Goal: Use online tool/utility: Utilize a website feature to perform a specific function

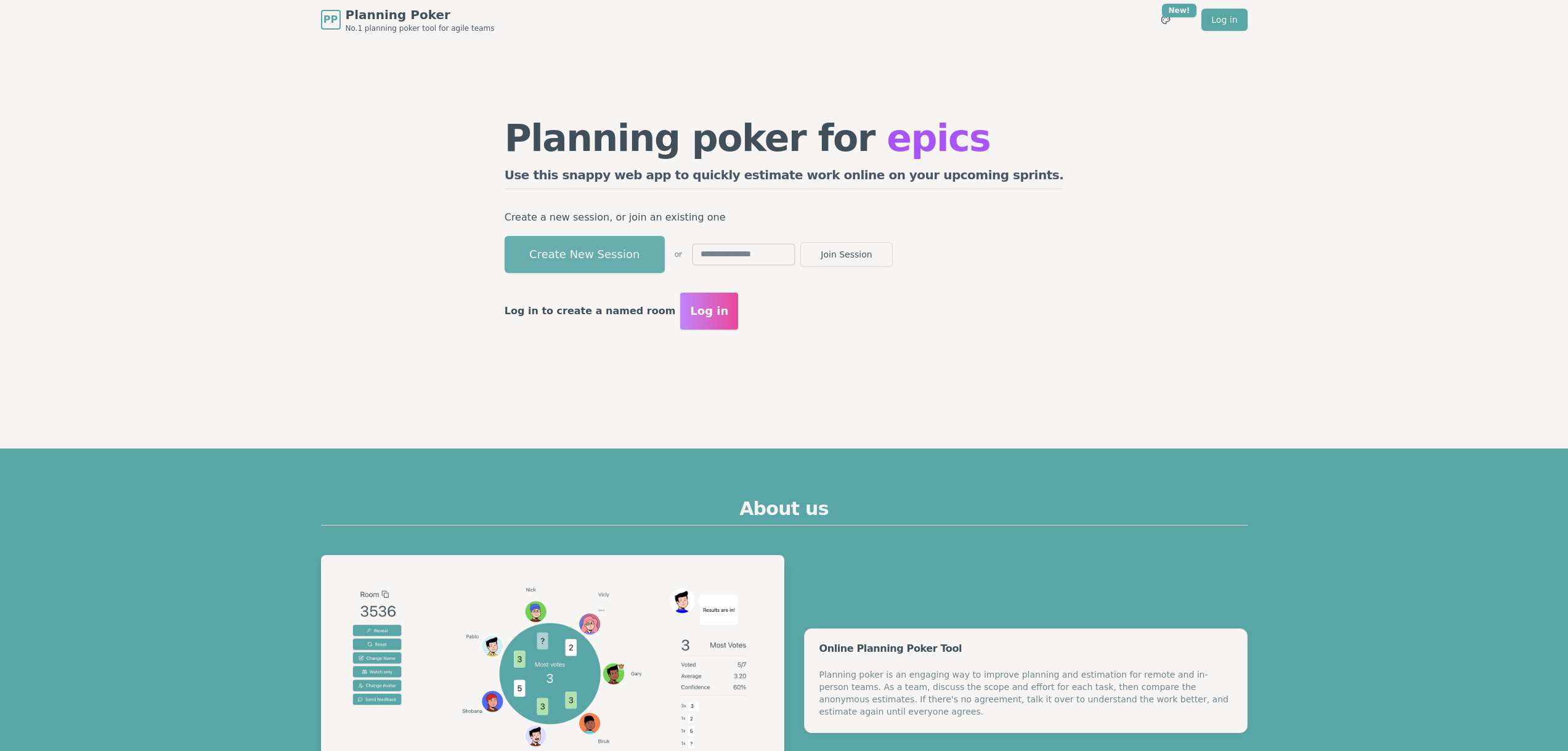
click at [638, 249] on button "Create New Session" at bounding box center [585, 254] width 160 height 37
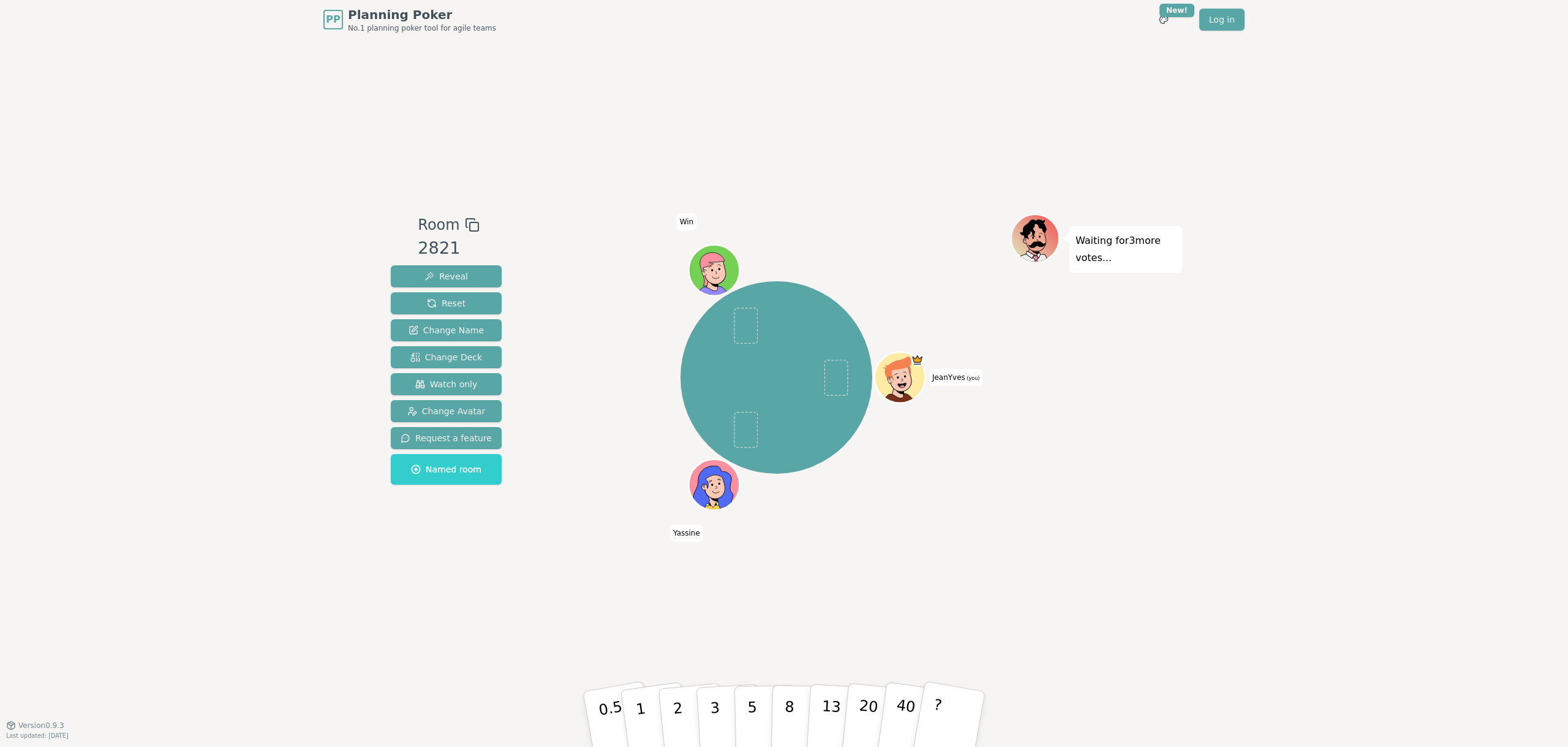
click at [144, 287] on div "PP Planning Poker No.1 planning poker tool for agile teams Toggle theme New! Lo…" at bounding box center [784, 373] width 1568 height 747
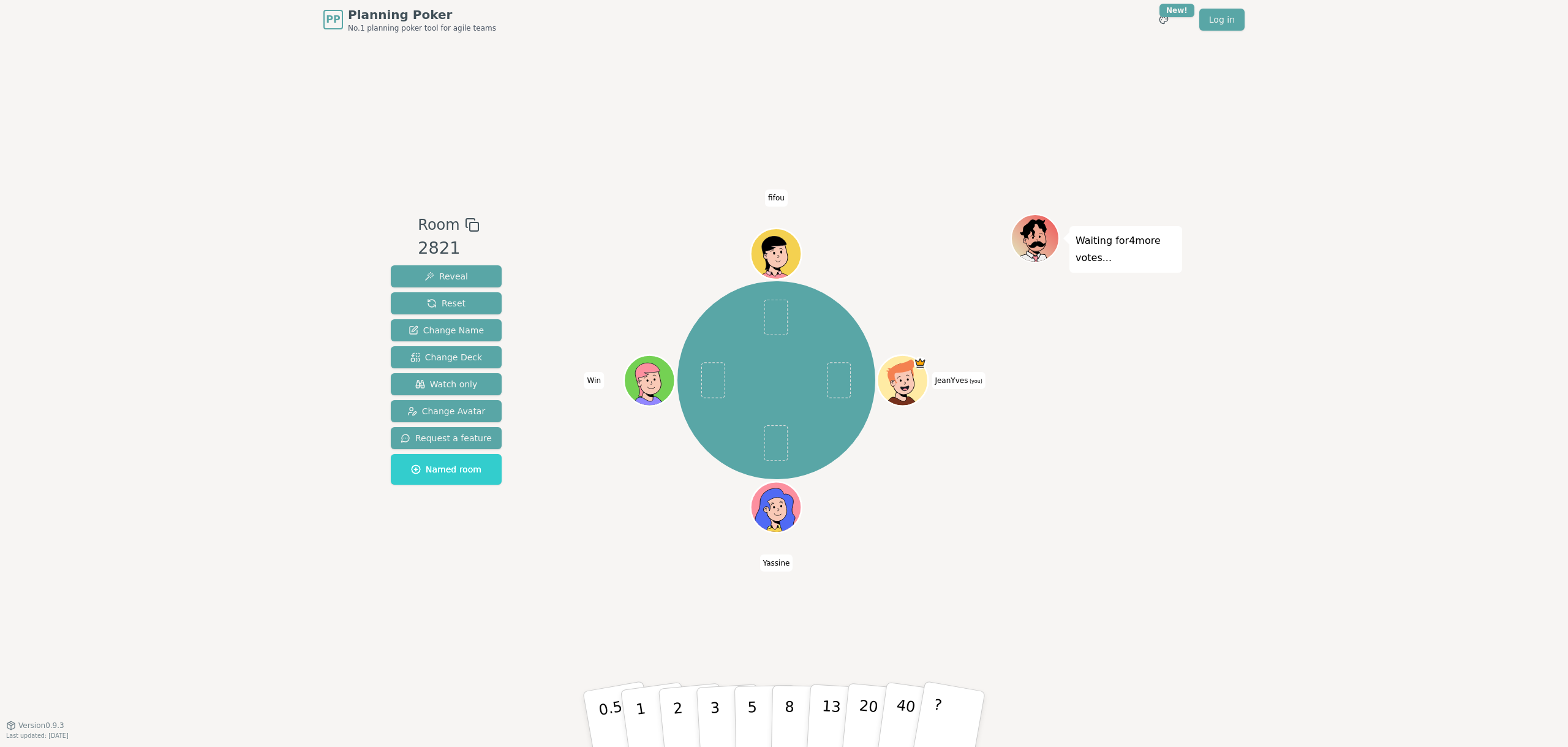
click at [229, 373] on div "PP Planning Poker No.1 planning poker tool for agile teams Toggle theme New! Lo…" at bounding box center [784, 373] width 1568 height 747
click at [244, 464] on div "PP Planning Poker No.1 planning poker tool for agile teams Toggle theme New! Lo…" at bounding box center [784, 373] width 1568 height 747
click at [301, 636] on div "PP Planning Poker No.1 planning poker tool for agile teams Toggle theme New! Lo…" at bounding box center [784, 373] width 1568 height 747
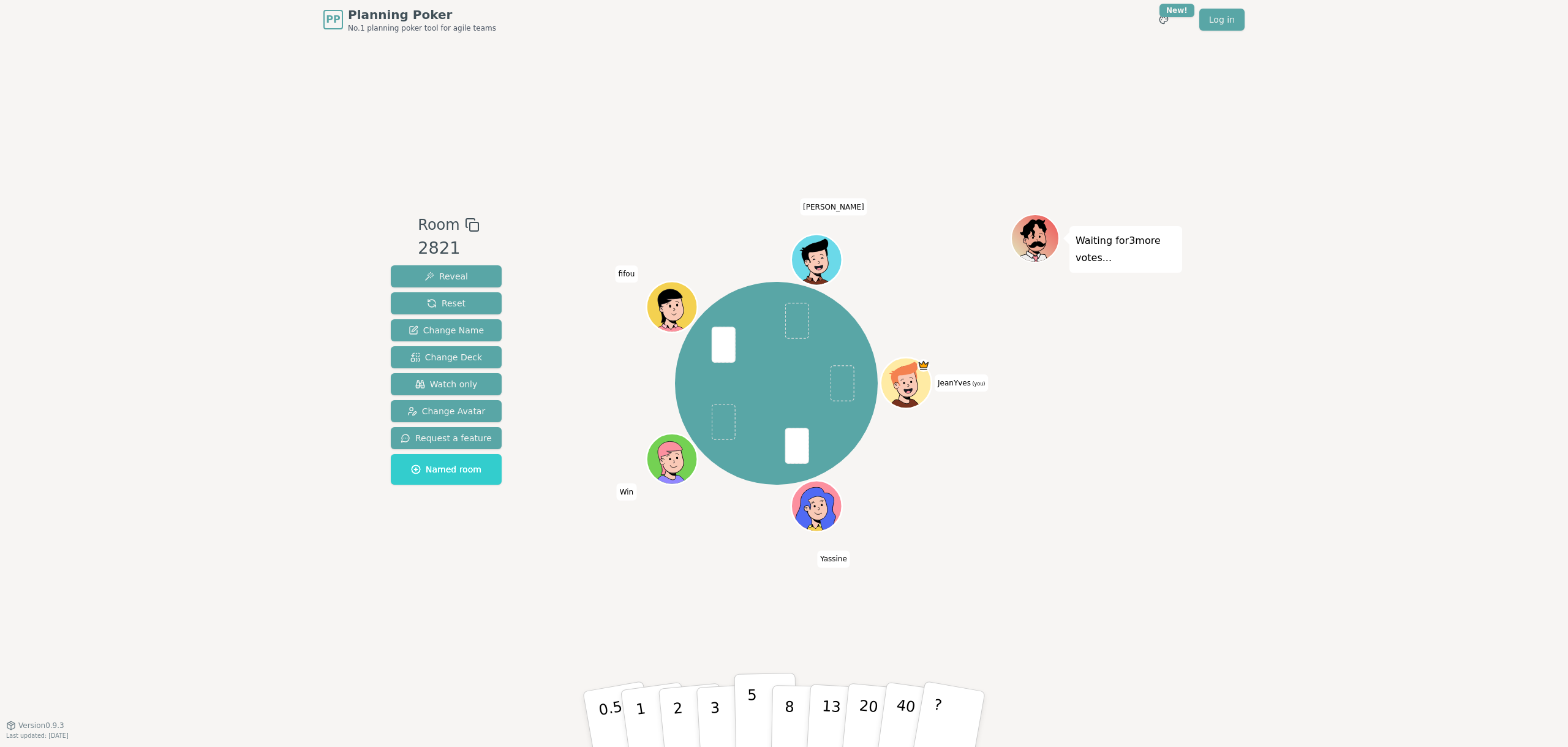
click at [763, 706] on button "5" at bounding box center [766, 719] width 63 height 93
click at [609, 715] on p "0.5" at bounding box center [612, 720] width 34 height 69
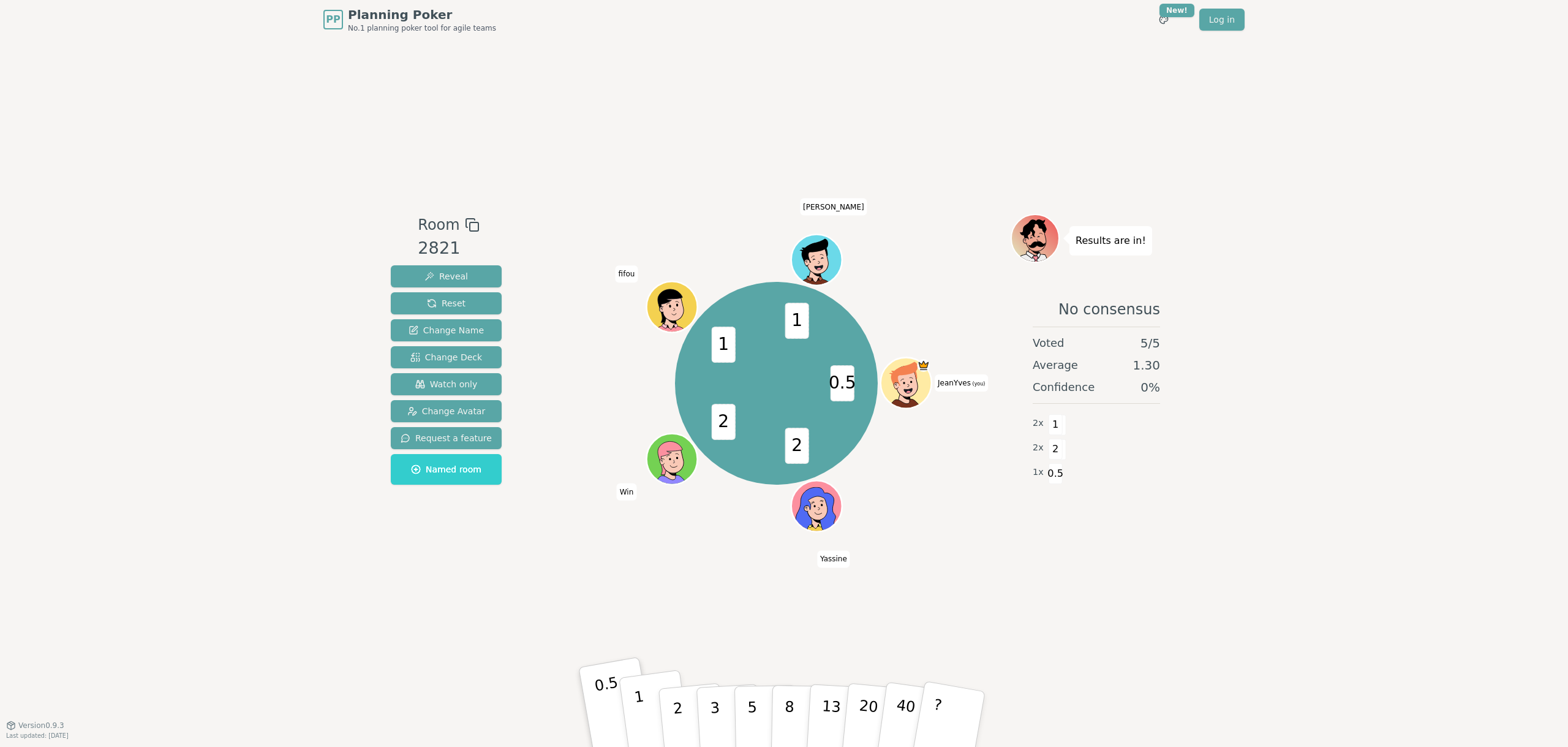
click at [643, 715] on p "1" at bounding box center [643, 720] width 18 height 67
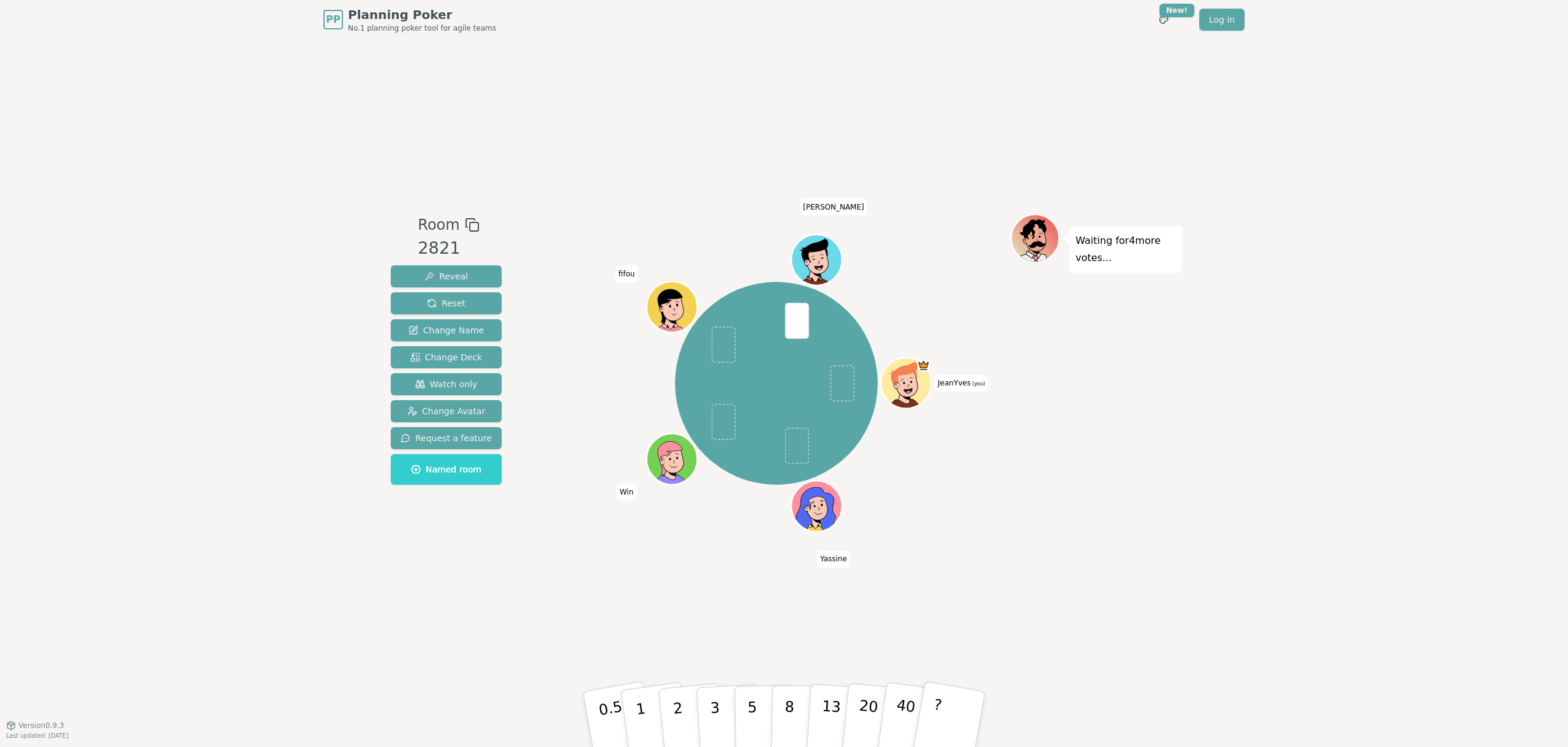
click at [378, 601] on div "PP Planning Poker No.1 planning poker tool for agile teams Toggle theme New! Lo…" at bounding box center [784, 373] width 1568 height 747
click at [742, 721] on button "5" at bounding box center [766, 719] width 63 height 93
click at [141, 216] on div "PP Planning Poker No.1 planning poker tool for agile teams Toggle theme New! Lo…" at bounding box center [784, 373] width 1568 height 747
click at [720, 711] on button "3" at bounding box center [728, 720] width 67 height 96
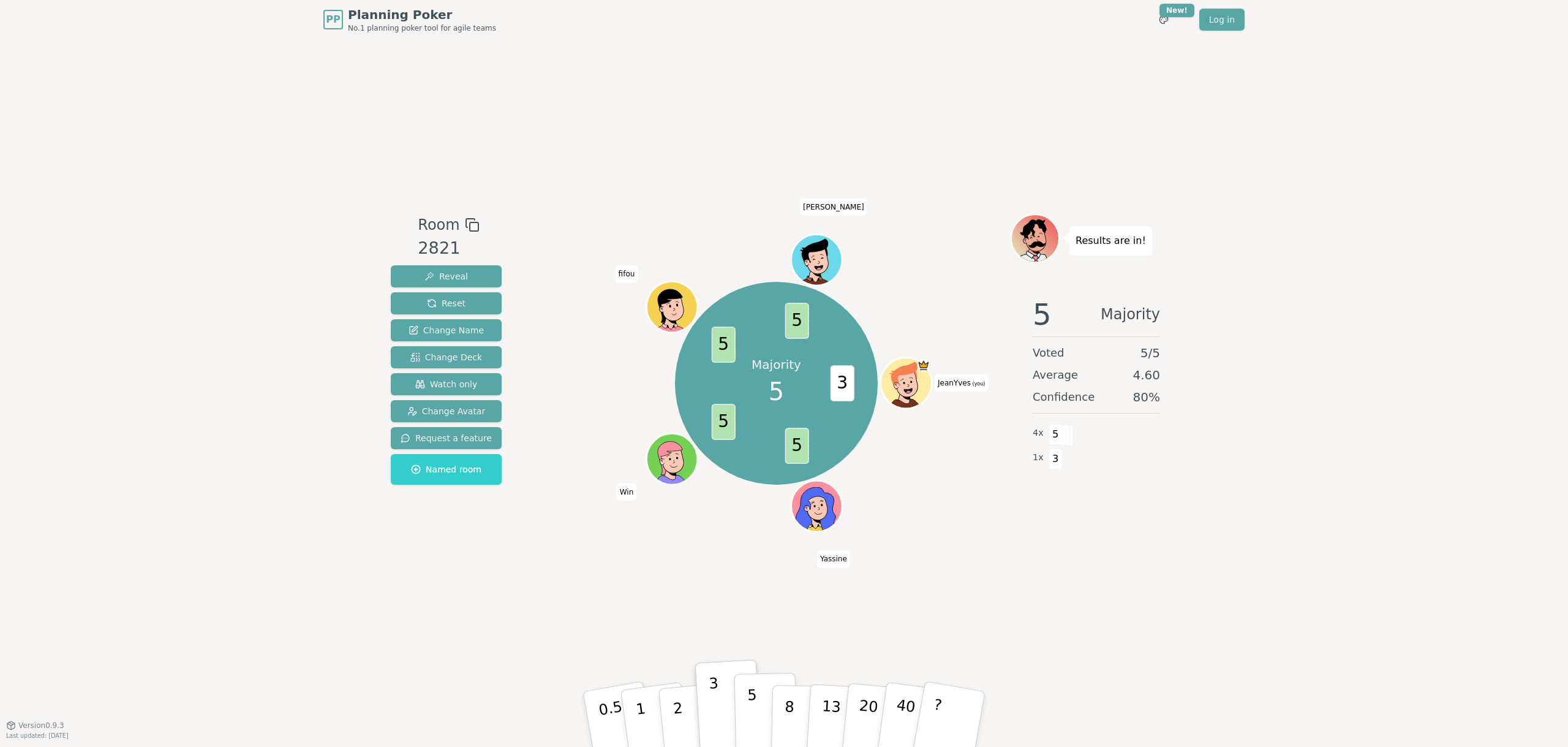
click at [746, 717] on button "5" at bounding box center [766, 719] width 63 height 93
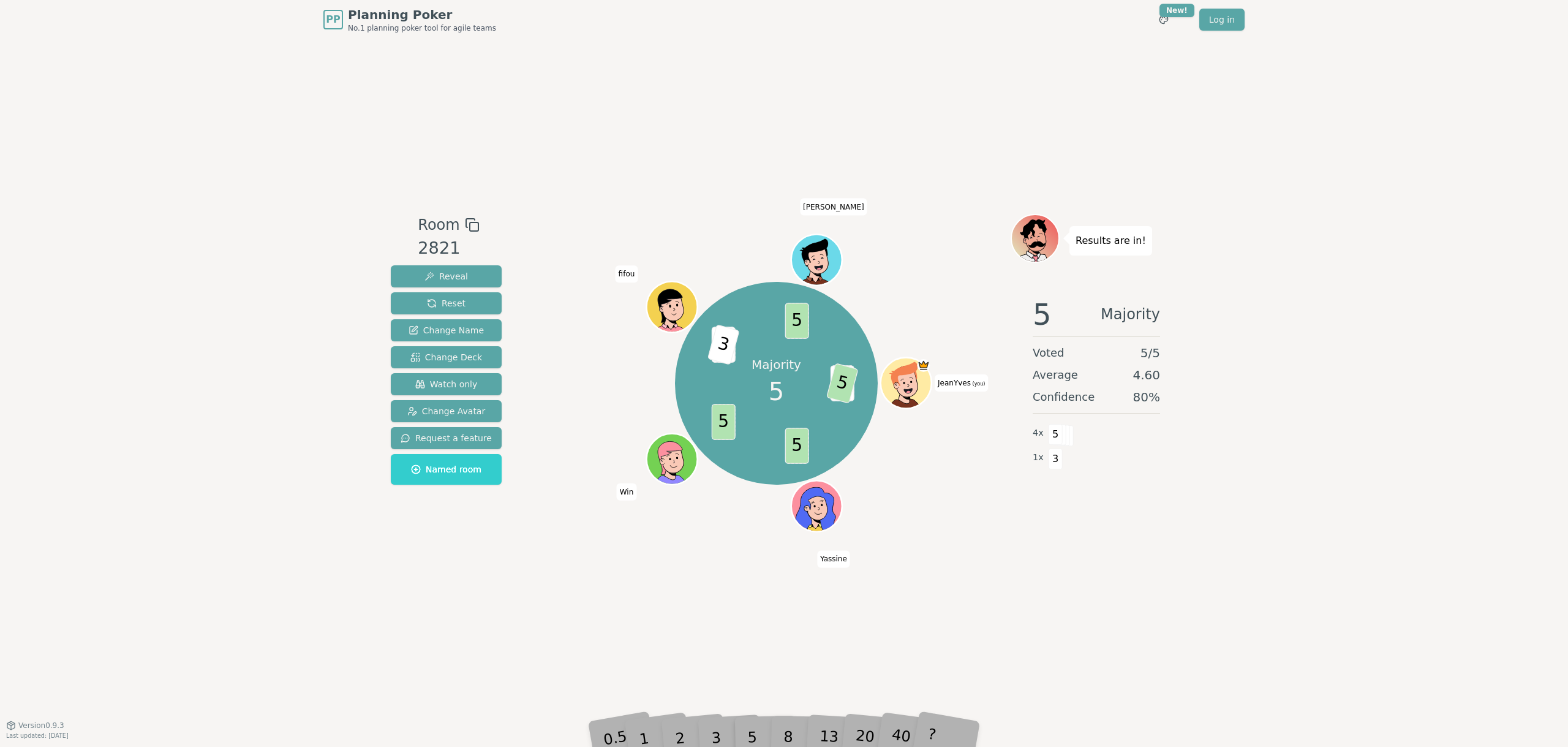
drag, startPoint x: 426, startPoint y: 623, endPoint x: 433, endPoint y: 644, distance: 22.1
click at [426, 623] on div "Room 2821 Reveal Reset Change Name Change Deck Watch only Change Avatar Request…" at bounding box center [783, 382] width 796 height 686
click at [719, 738] on div "3" at bounding box center [729, 719] width 39 height 45
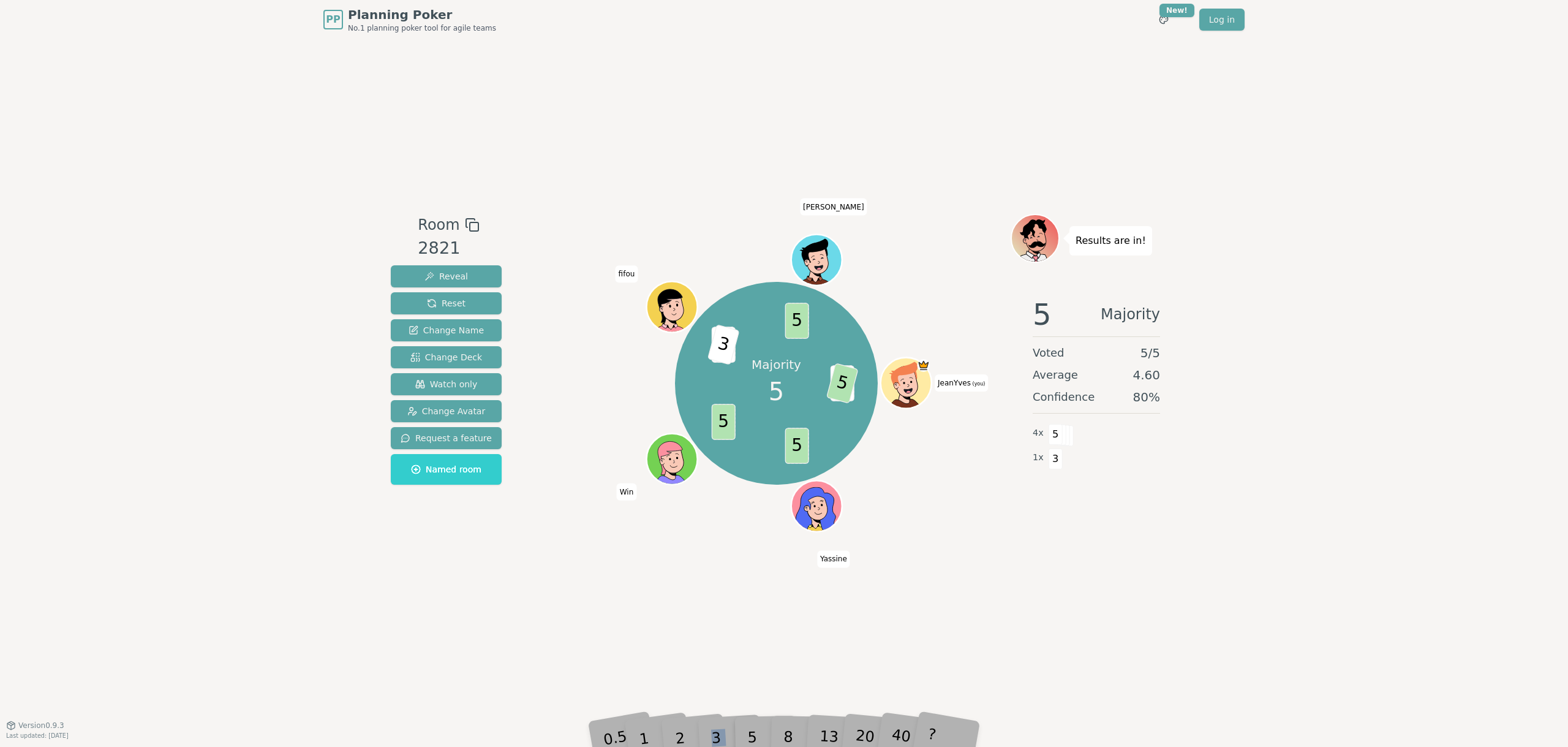
click at [719, 738] on div "3" at bounding box center [729, 719] width 39 height 45
click at [442, 667] on div "Room 2821 Reveal Reset Change Name Change Deck Watch only Change Avatar Request…" at bounding box center [783, 382] width 796 height 686
click at [719, 736] on div "3" at bounding box center [729, 719] width 39 height 45
click at [718, 736] on div "3" at bounding box center [729, 719] width 39 height 45
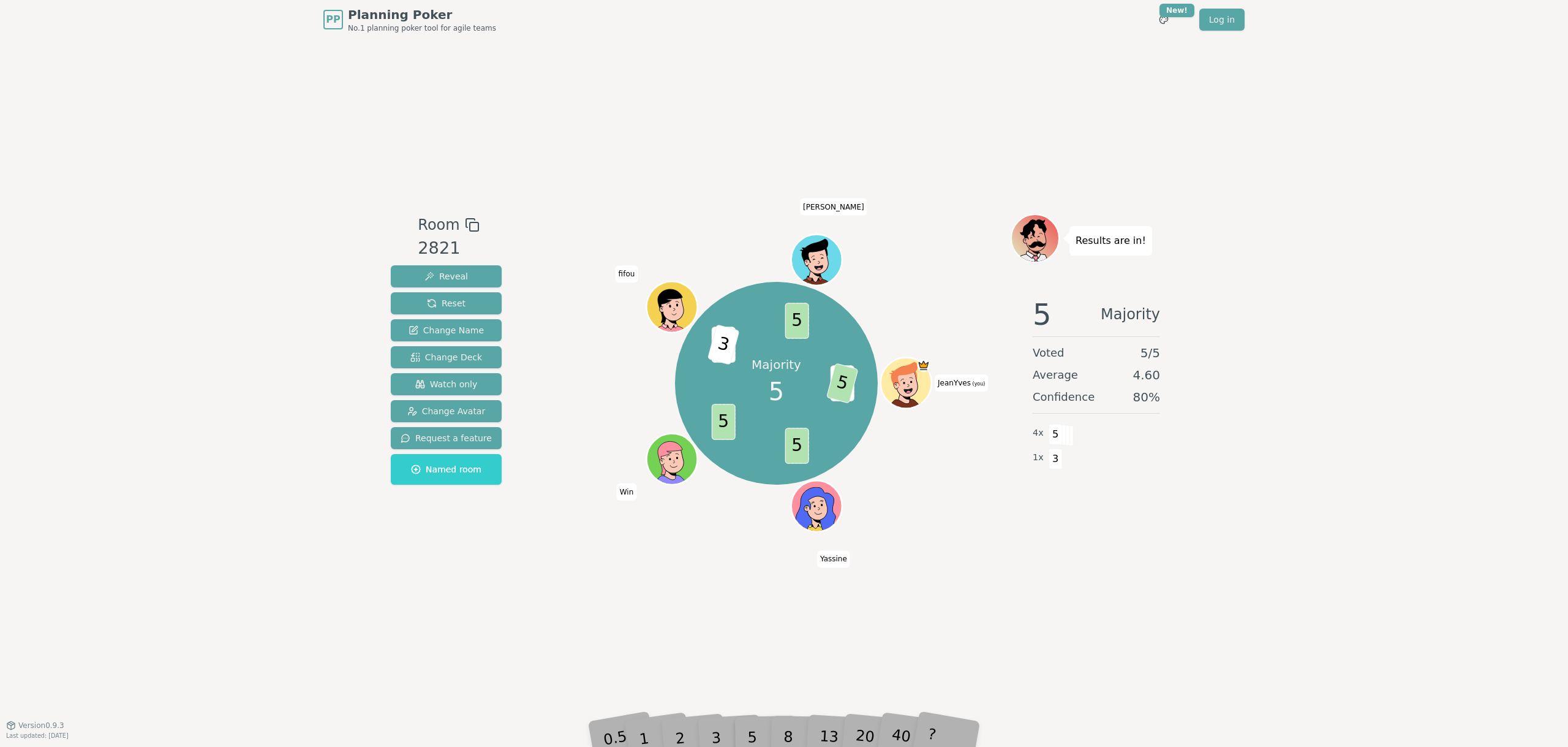
click at [462, 648] on div "Room 2821 Reveal Reset Change Name Change Deck Watch only Change Avatar Request…" at bounding box center [783, 382] width 796 height 686
click at [720, 735] on div "3" at bounding box center [729, 719] width 39 height 45
click at [446, 611] on div "Room 2821 Reveal Reset Change Name Change Deck Watch only Change Avatar Request…" at bounding box center [783, 382] width 796 height 686
click at [715, 736] on div "3" at bounding box center [729, 719] width 39 height 45
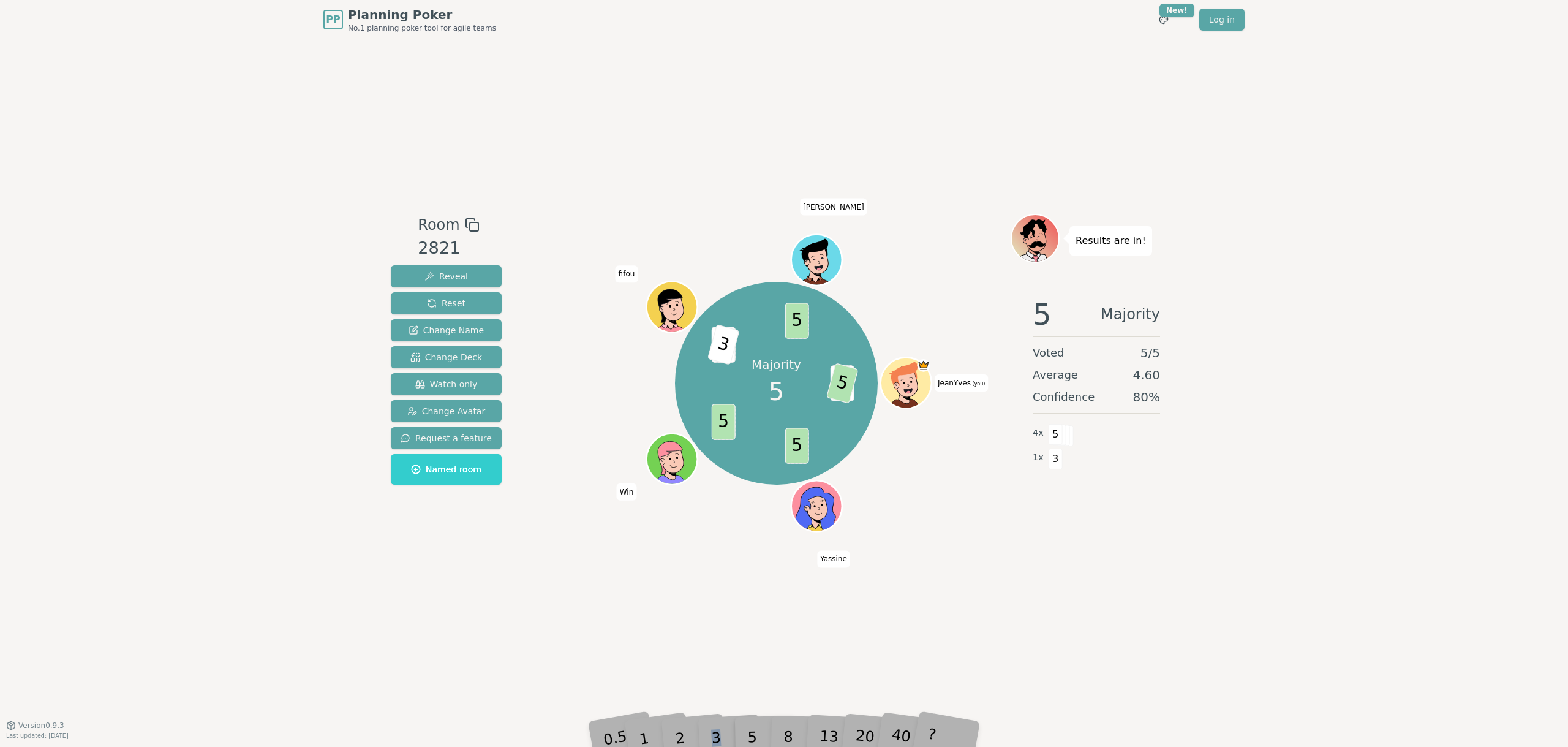
click at [715, 736] on div "3" at bounding box center [729, 719] width 39 height 45
click at [455, 689] on div "Room 2821 Reveal Reset Change Name Change Deck Watch only Change Avatar Request…" at bounding box center [783, 382] width 796 height 686
click at [721, 736] on div "3" at bounding box center [729, 719] width 39 height 45
click at [408, 653] on div "Room 2821 Reveal Reset Change Name Change Deck Watch only Change Avatar Request…" at bounding box center [783, 382] width 796 height 686
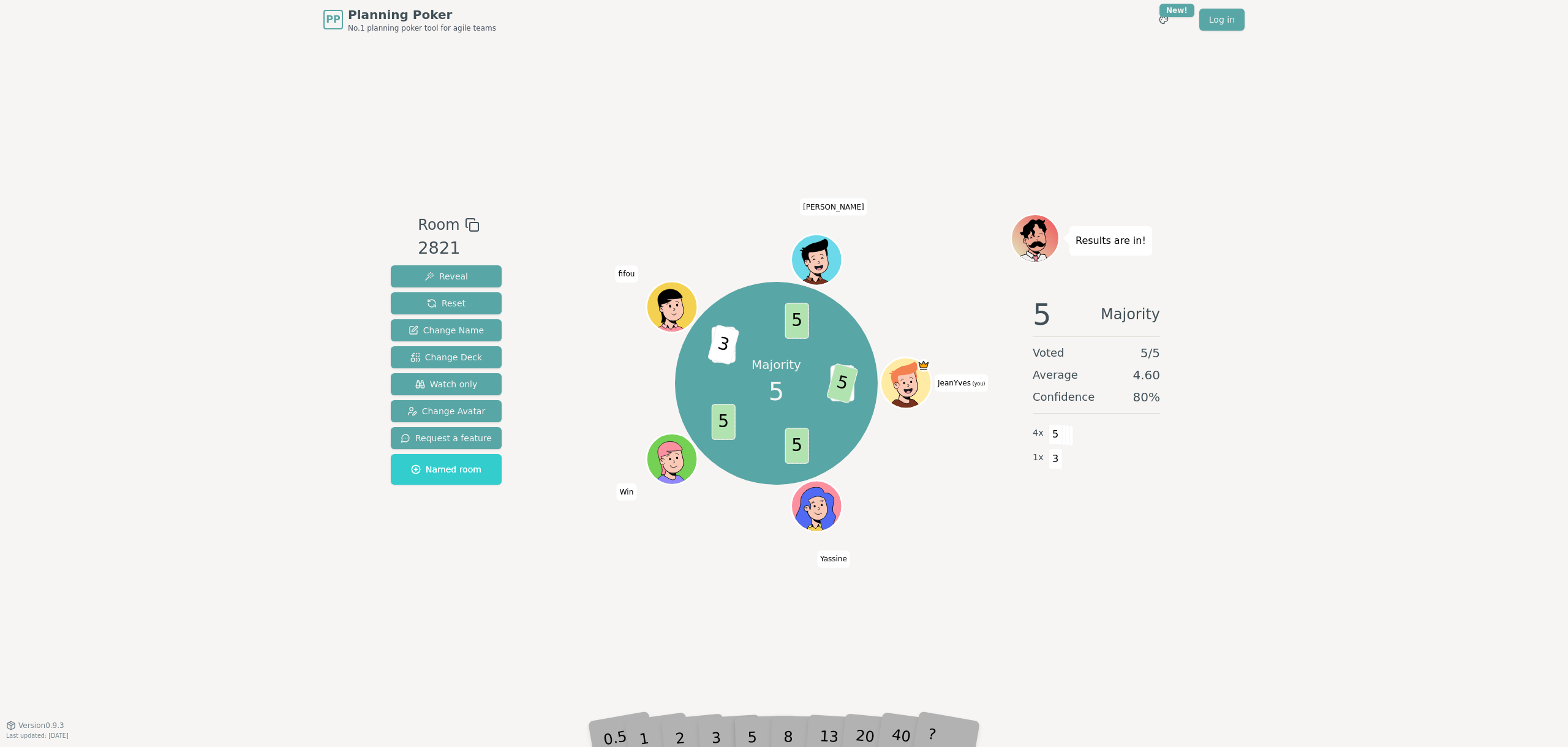
click at [723, 735] on div "3" at bounding box center [729, 719] width 39 height 45
click at [460, 610] on div "Room 2821 Reveal Reset Change Name Change Deck Watch only Change Avatar Request…" at bounding box center [783, 382] width 796 height 686
click at [377, 580] on div "PP Planning Poker No.1 planning poker tool for agile teams Toggle theme New! Lo…" at bounding box center [784, 373] width 1568 height 747
click at [229, 498] on div "PP Planning Poker No.1 planning poker tool for agile teams Toggle theme New! Lo…" at bounding box center [784, 373] width 1568 height 747
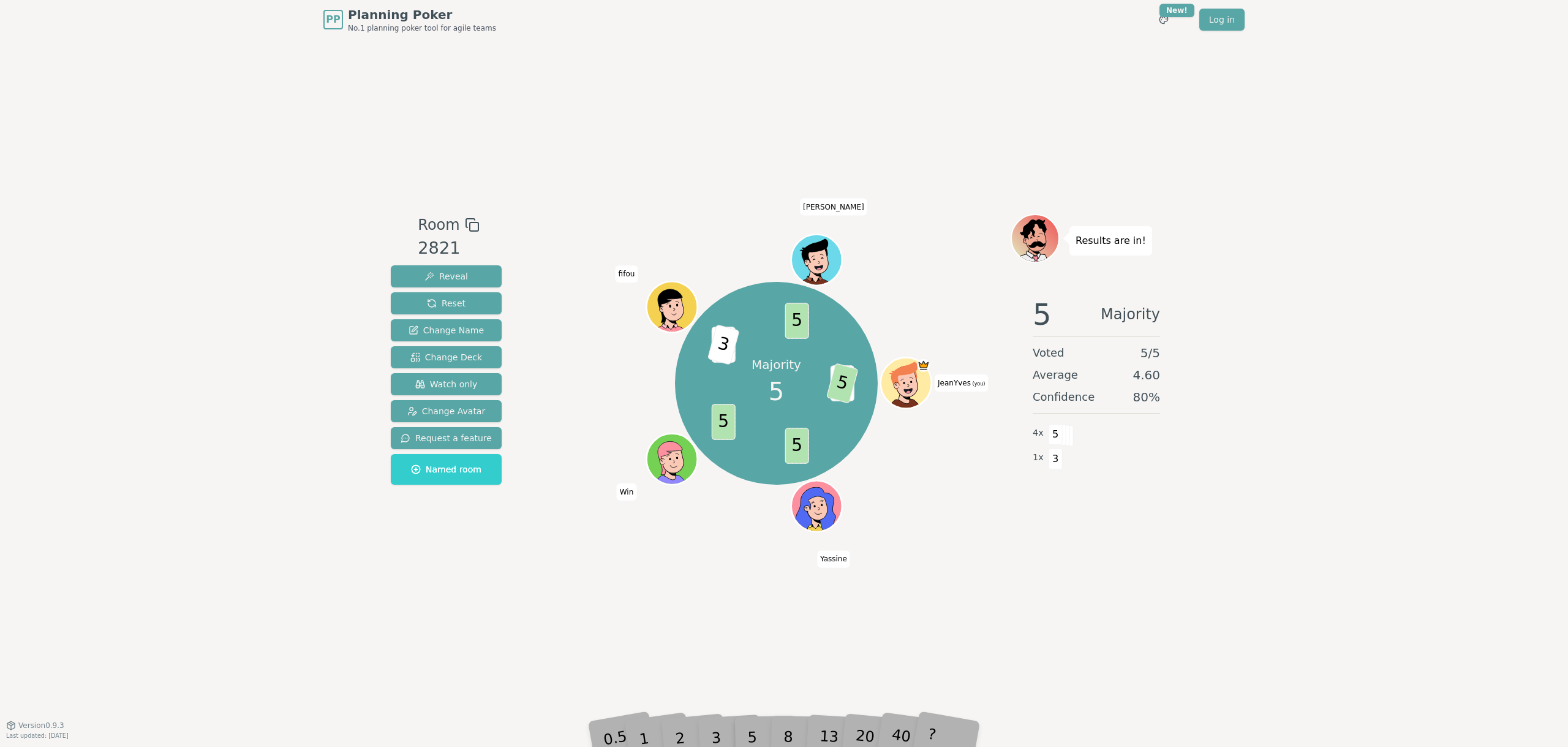
click at [241, 386] on div "PP Planning Poker No.1 planning poker tool for agile teams Toggle theme New! Lo…" at bounding box center [784, 373] width 1568 height 747
click at [453, 299] on span "Reset" at bounding box center [445, 303] width 39 height 12
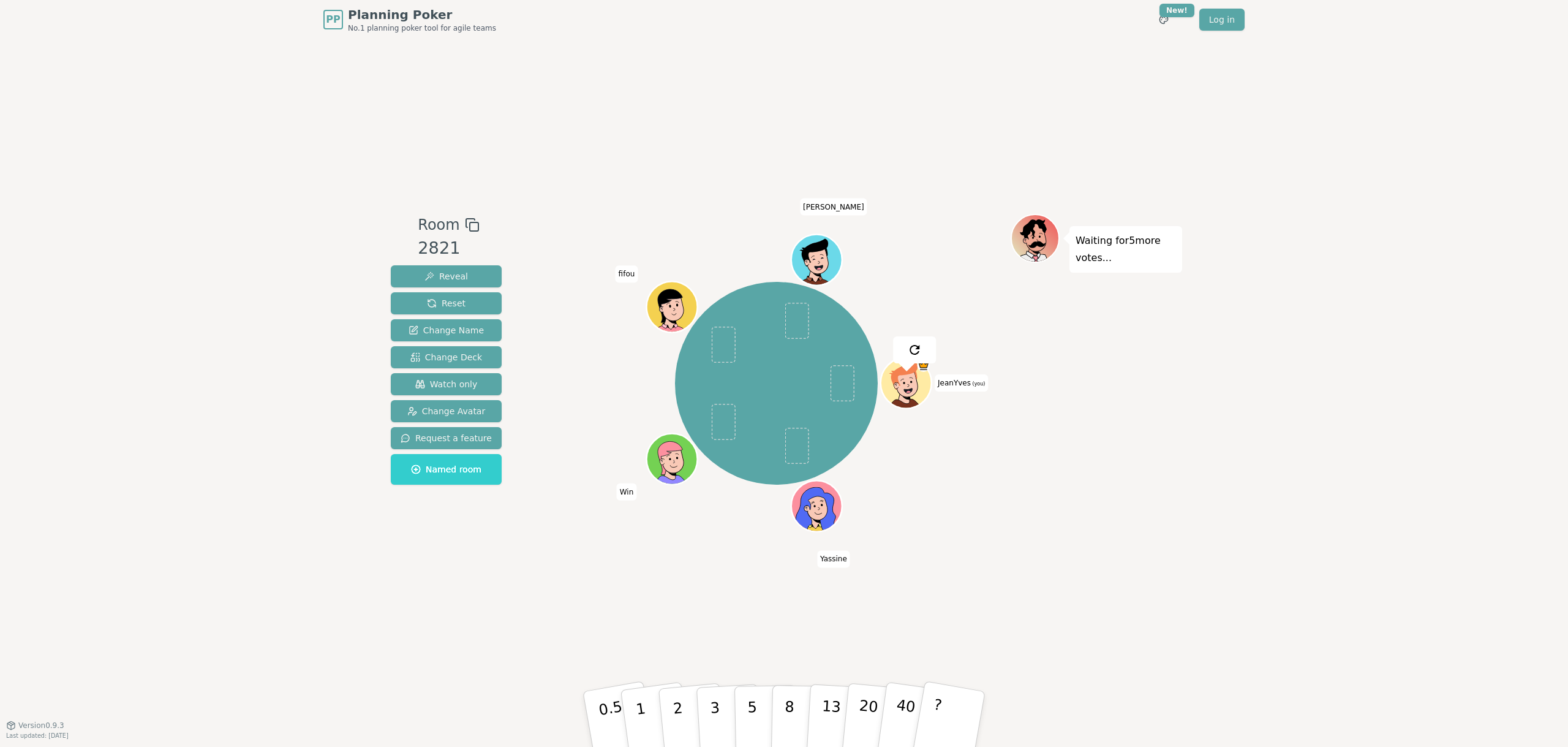
click at [236, 419] on div "PP Planning Poker No.1 planning poker tool for agile teams Toggle theme New! Lo…" at bounding box center [784, 373] width 1568 height 747
click at [712, 711] on p "3" at bounding box center [716, 720] width 13 height 67
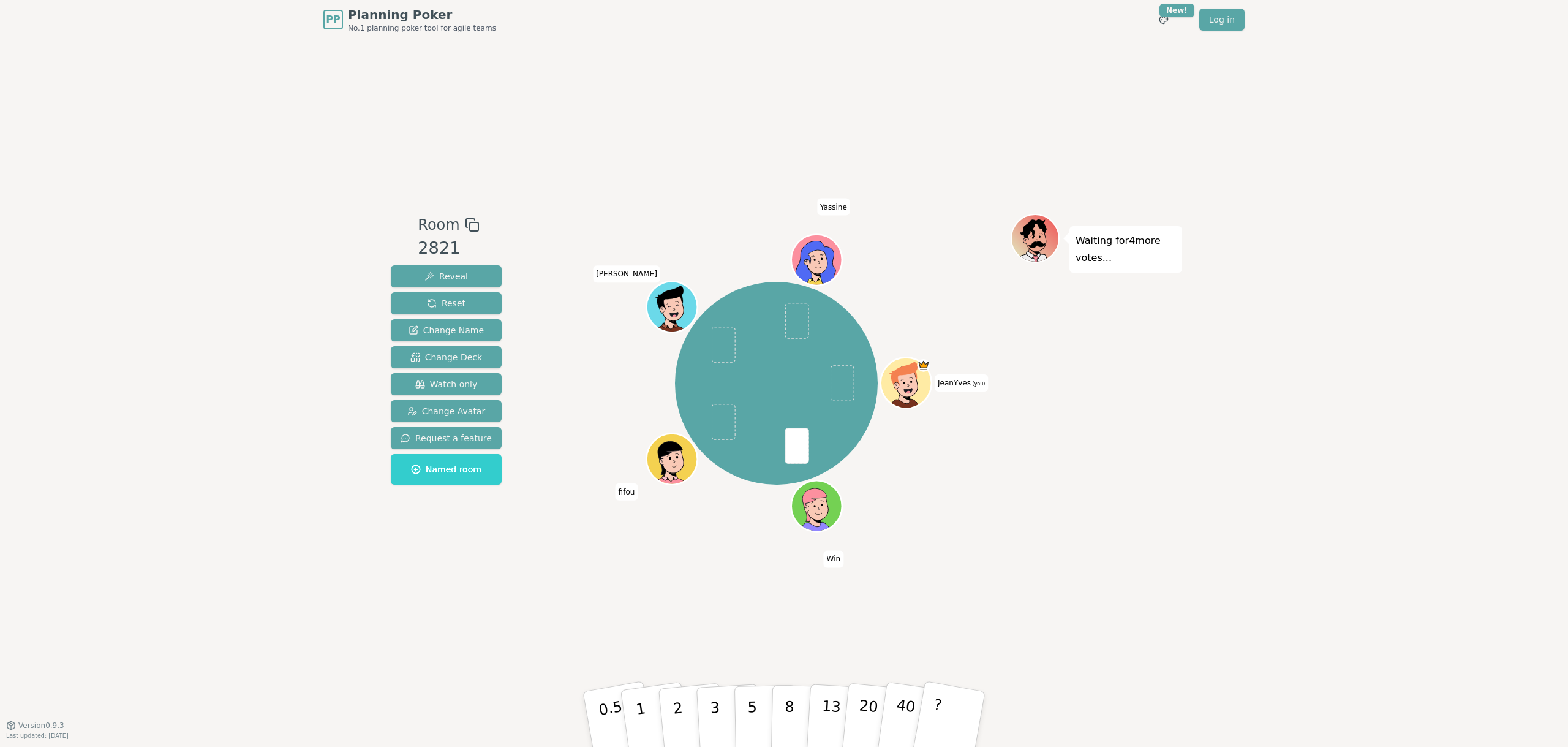
click at [140, 464] on div "PP Planning Poker No.1 planning poker tool for agile teams Toggle theme New! Lo…" at bounding box center [784, 373] width 1568 height 747
click at [681, 717] on p "2" at bounding box center [679, 720] width 16 height 67
click at [647, 712] on button "1" at bounding box center [655, 719] width 73 height 99
click at [676, 710] on p "2" at bounding box center [679, 720] width 16 height 67
click at [641, 710] on p "1" at bounding box center [643, 720] width 18 height 67
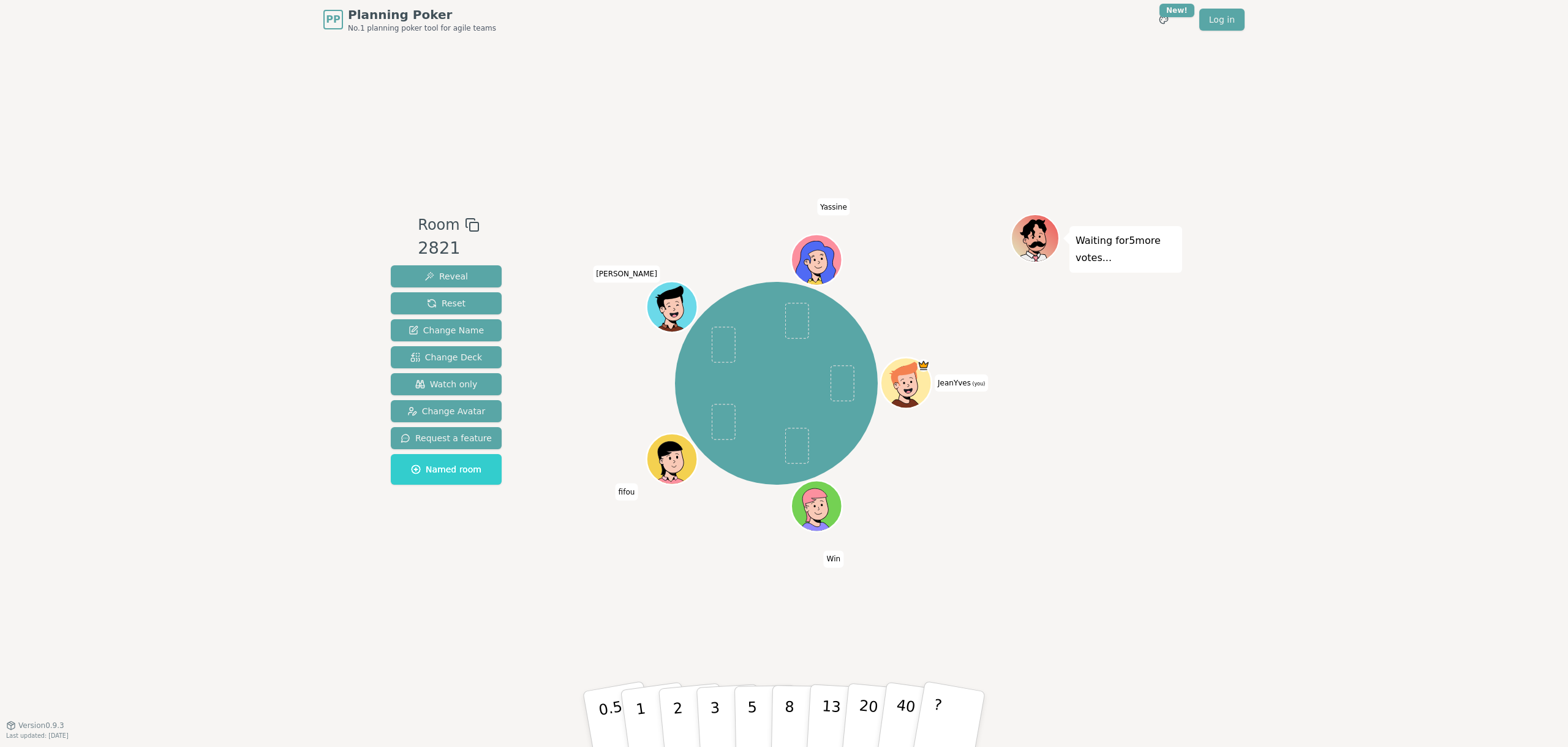
click at [199, 442] on div "PP Planning Poker No.1 planning poker tool for agile teams Toggle theme New! Lo…" at bounding box center [784, 373] width 1568 height 747
click at [207, 437] on div "PP Planning Poker No.1 planning poker tool for agile teams Toggle theme New! Lo…" at bounding box center [784, 373] width 1568 height 747
click at [197, 341] on div "PP Planning Poker No.1 planning poker tool for agile teams Toggle theme New! Lo…" at bounding box center [784, 373] width 1568 height 747
click at [186, 555] on div "PP Planning Poker No.1 planning poker tool for agile teams Toggle theme New! Lo…" at bounding box center [784, 373] width 1568 height 747
click at [276, 520] on div "PP Planning Poker No.1 planning poker tool for agile teams Toggle theme New! Lo…" at bounding box center [784, 373] width 1568 height 747
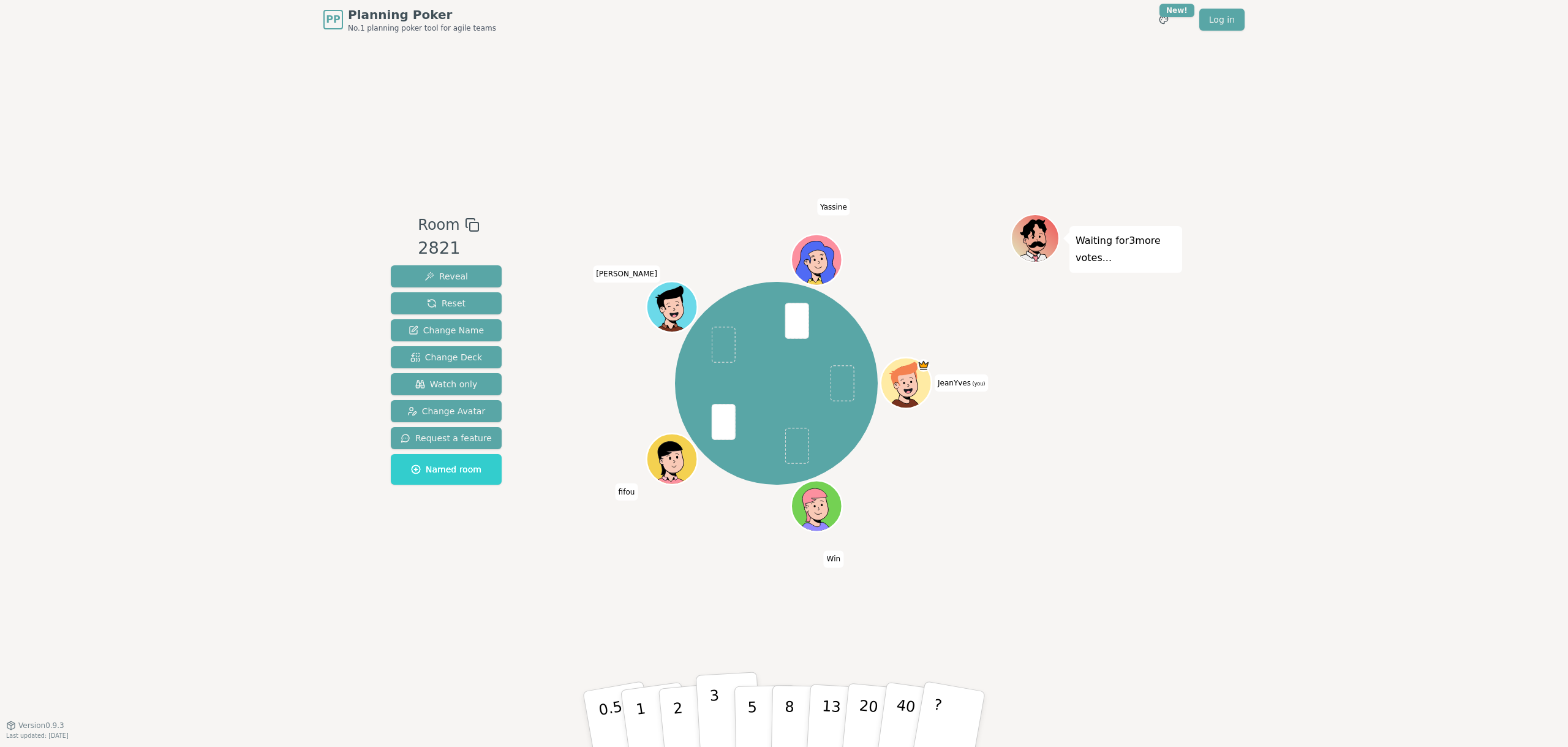
click at [718, 712] on p "3" at bounding box center [716, 720] width 13 height 67
click at [210, 352] on div "PP Planning Poker No.1 planning poker tool for agile teams Toggle theme New! Lo…" at bounding box center [784, 373] width 1568 height 747
click at [175, 515] on div "PP Planning Poker No.1 planning poker tool for agile teams Toggle theme New! Lo…" at bounding box center [784, 373] width 1568 height 747
click at [372, 625] on div "PP Planning Poker No.1 planning poker tool for agile teams Toggle theme New! Lo…" at bounding box center [784, 373] width 1568 height 747
click at [683, 710] on button "2" at bounding box center [692, 720] width 70 height 97
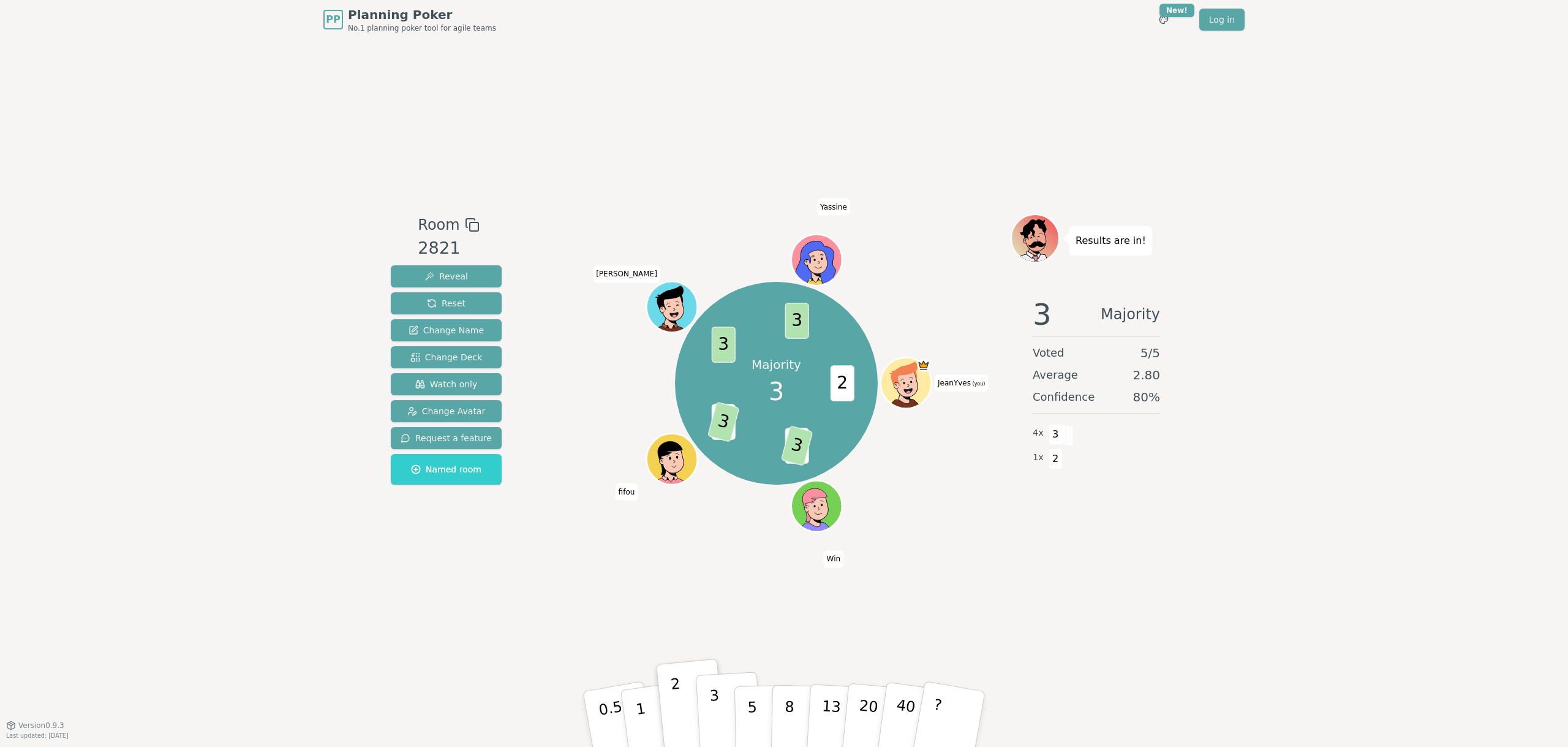
click at [716, 713] on p "3" at bounding box center [716, 720] width 13 height 67
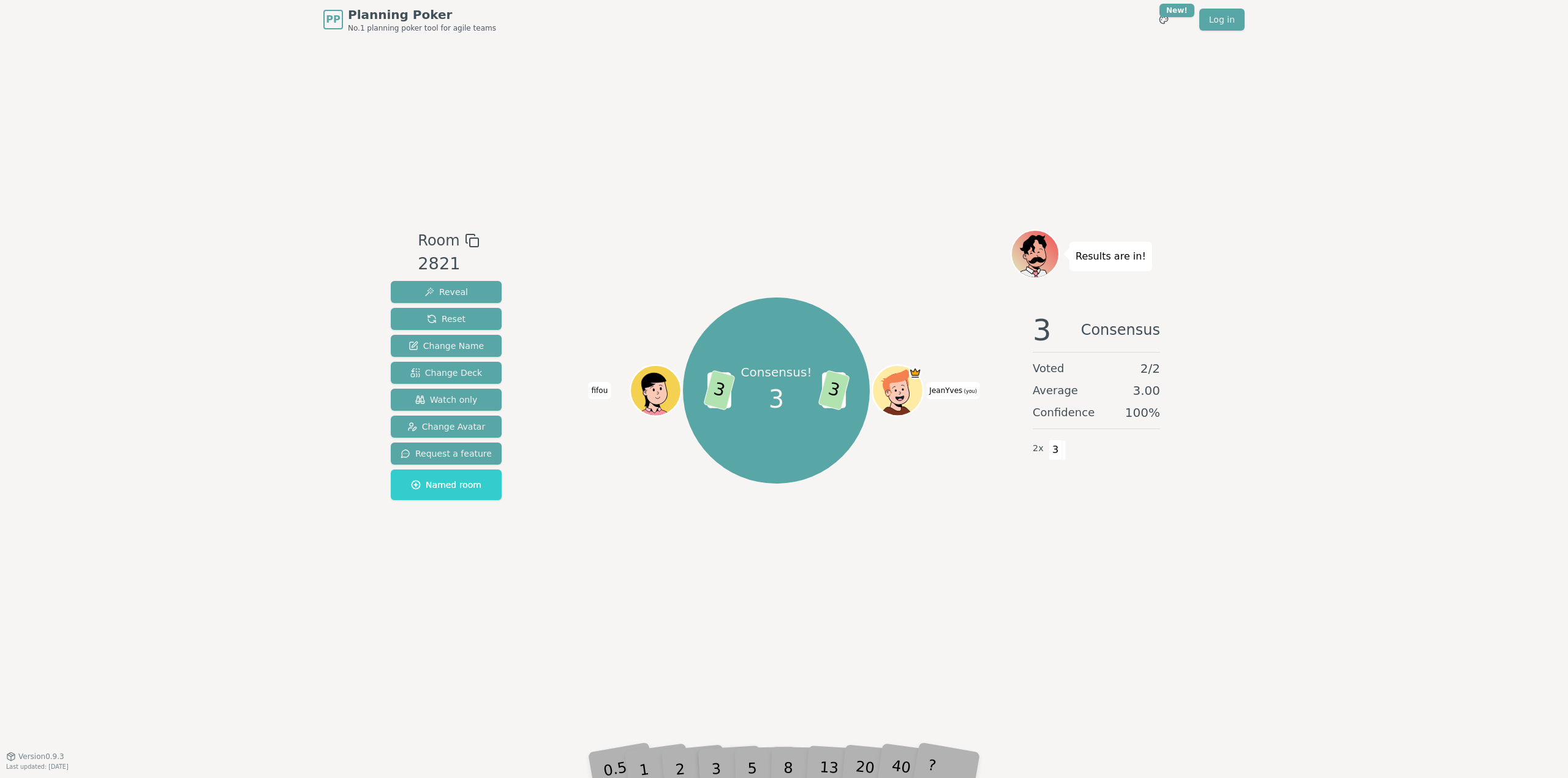
click at [147, 229] on div "PP Planning Poker No.1 planning poker tool for agile teams Toggle theme New! Lo…" at bounding box center [784, 389] width 1568 height 778
